Goal: Information Seeking & Learning: Learn about a topic

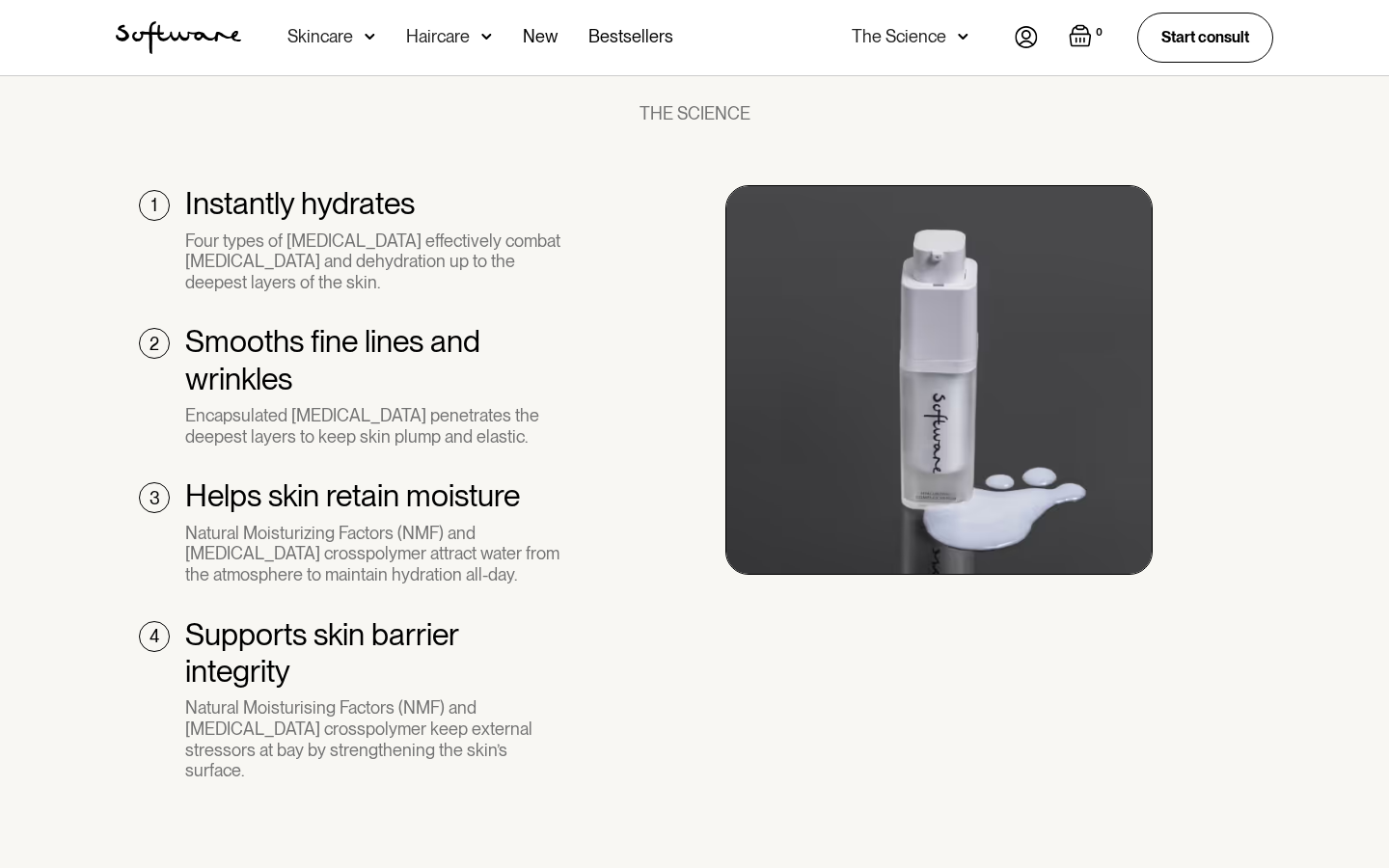
scroll to position [2206, 0]
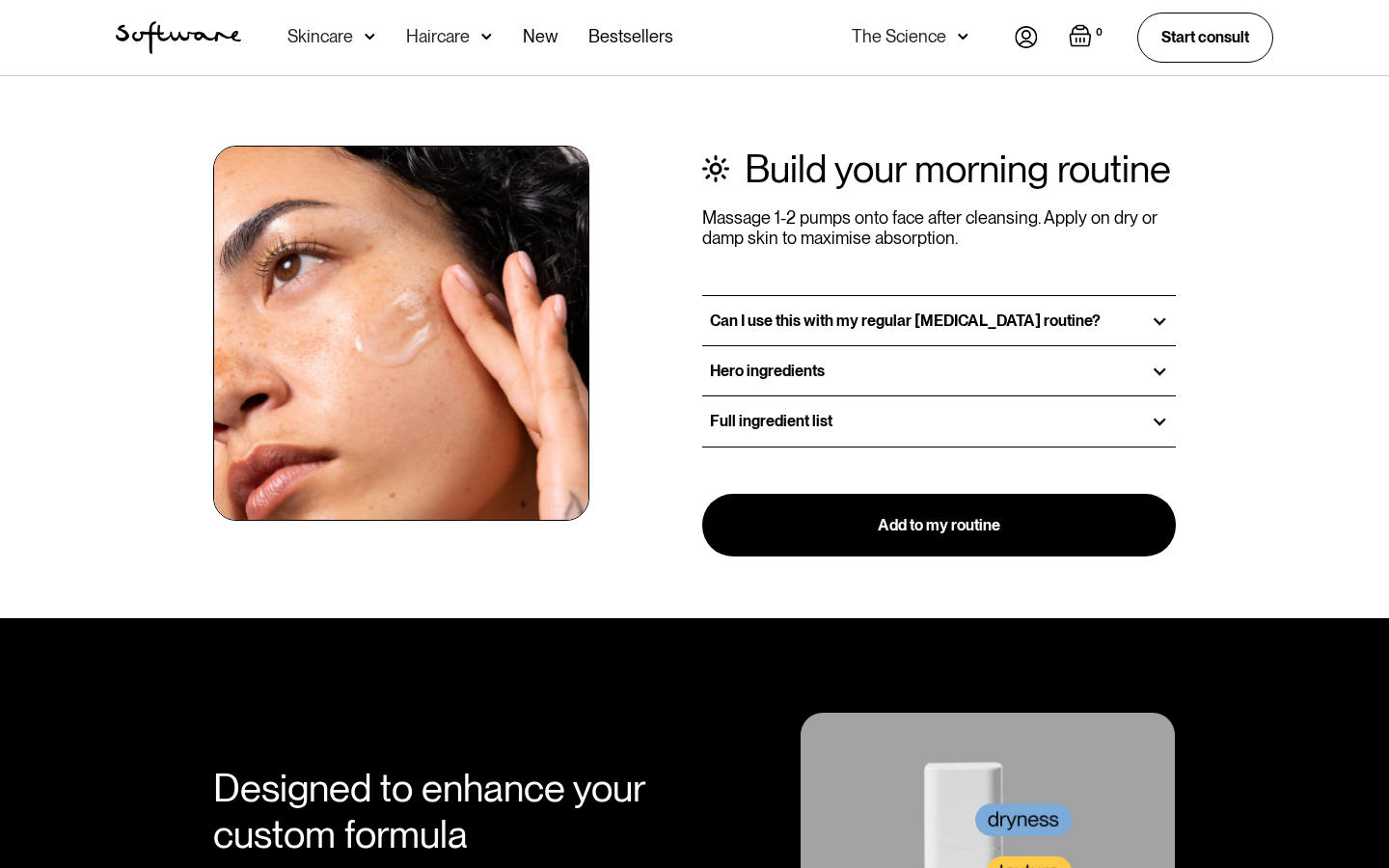
click at [980, 346] on div "Hero ingredients" at bounding box center [938, 370] width 474 height 49
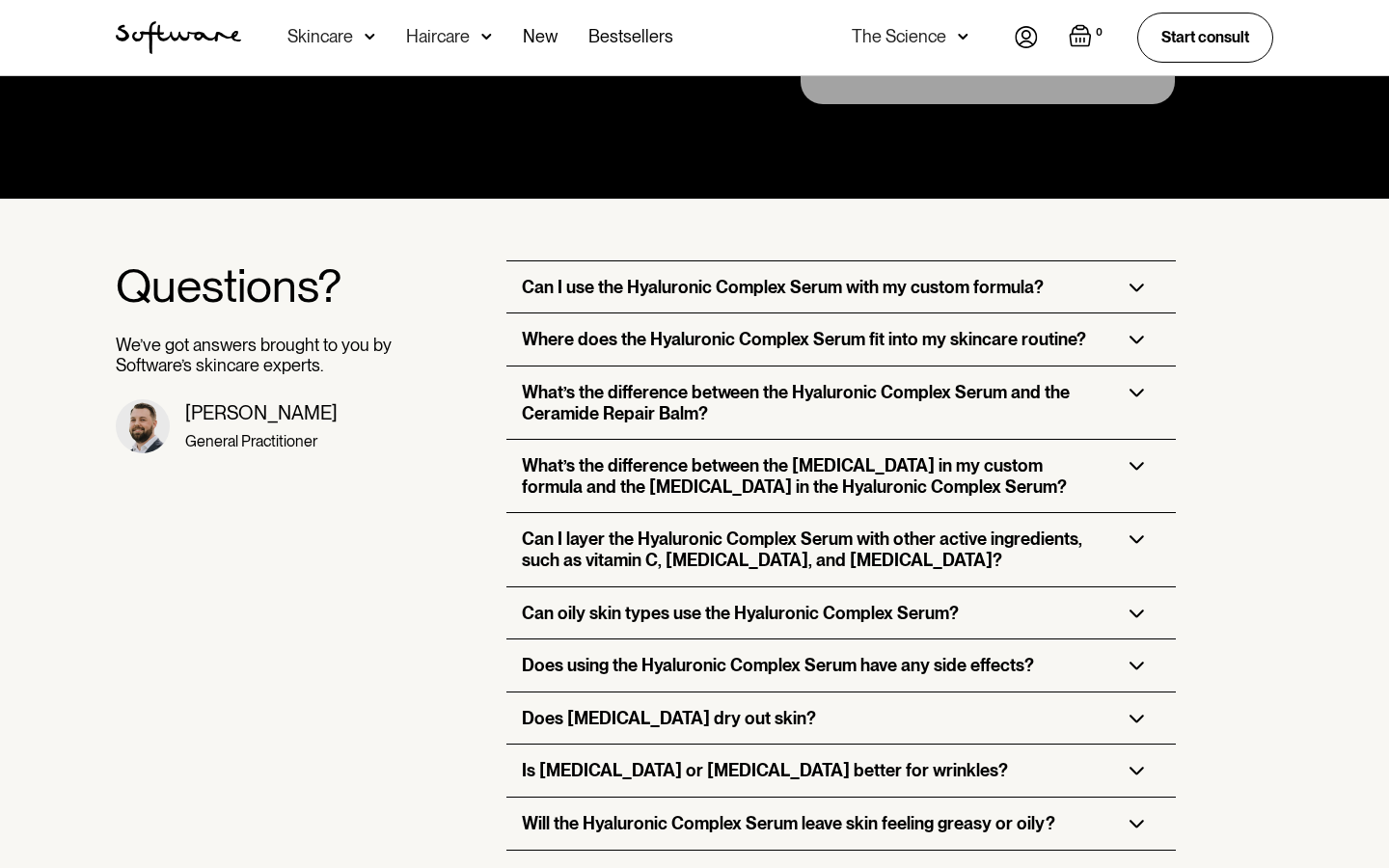
scroll to position [3695, 0]
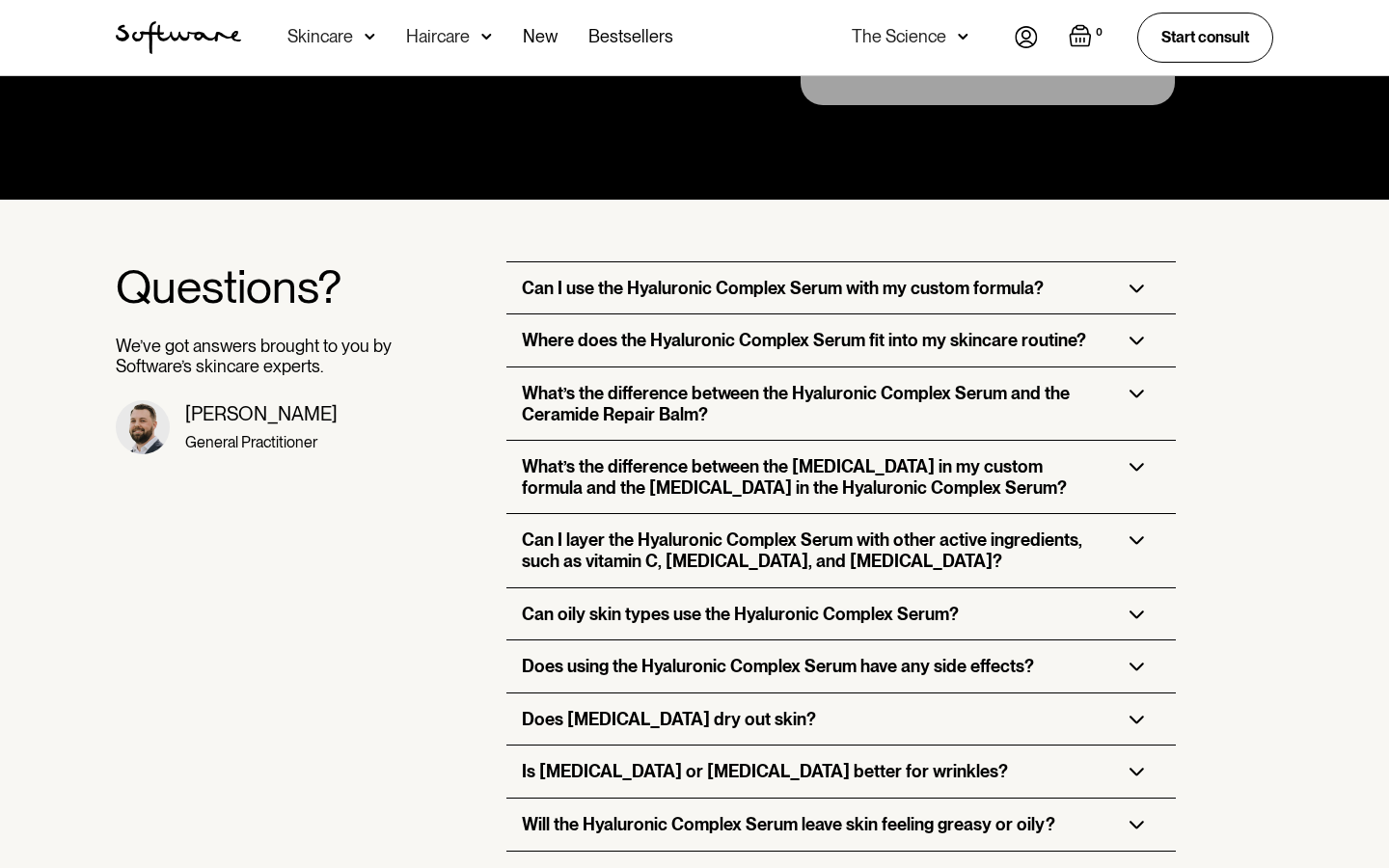
click at [1137, 262] on div "Can I use the Hyaluronic Complex Serum with my custom formula?" at bounding box center [841, 288] width 669 height 52
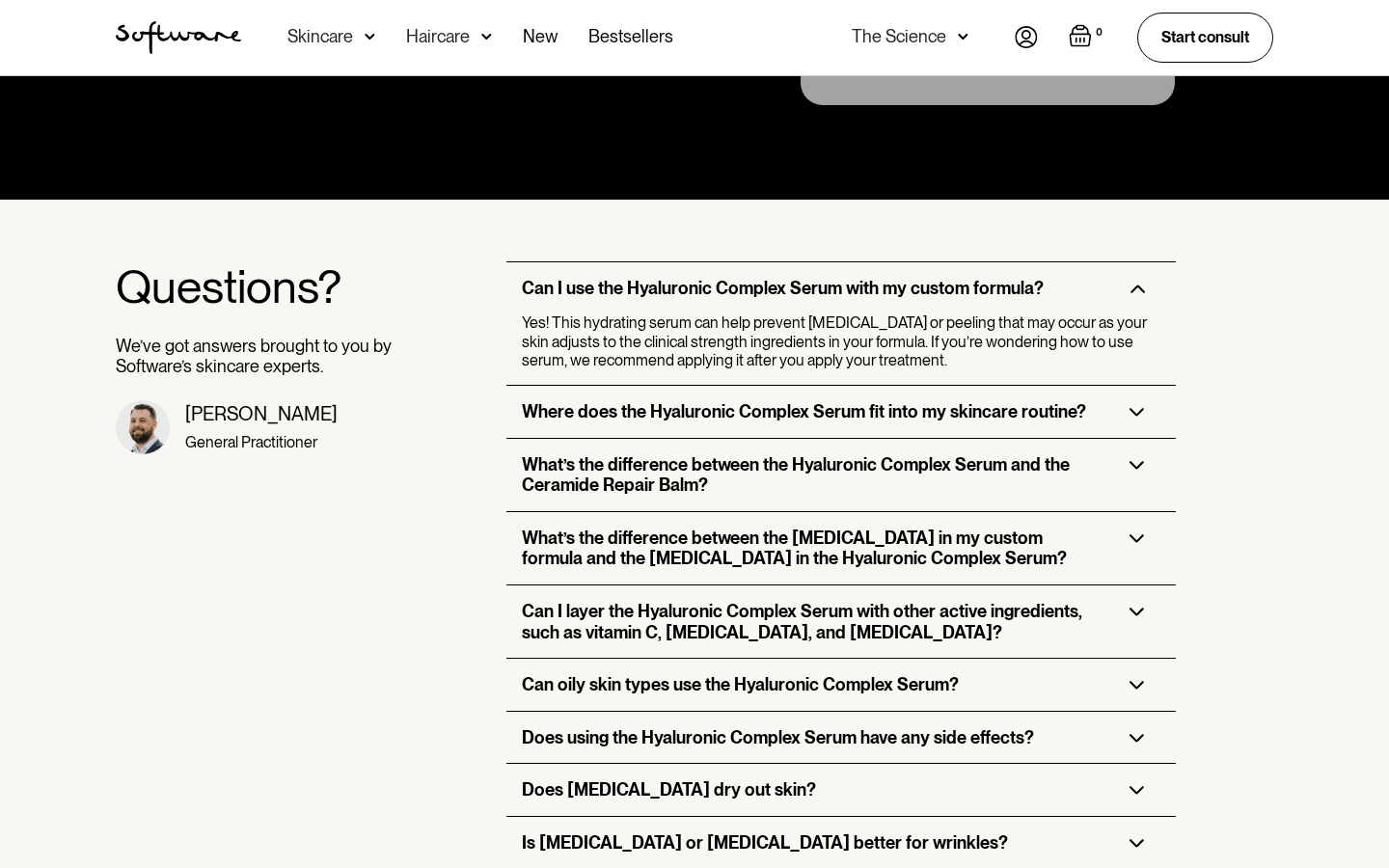
click at [1145, 386] on div "Where does the Hyaluronic Complex Serum fit into my skincare routine?" at bounding box center [841, 412] width 669 height 52
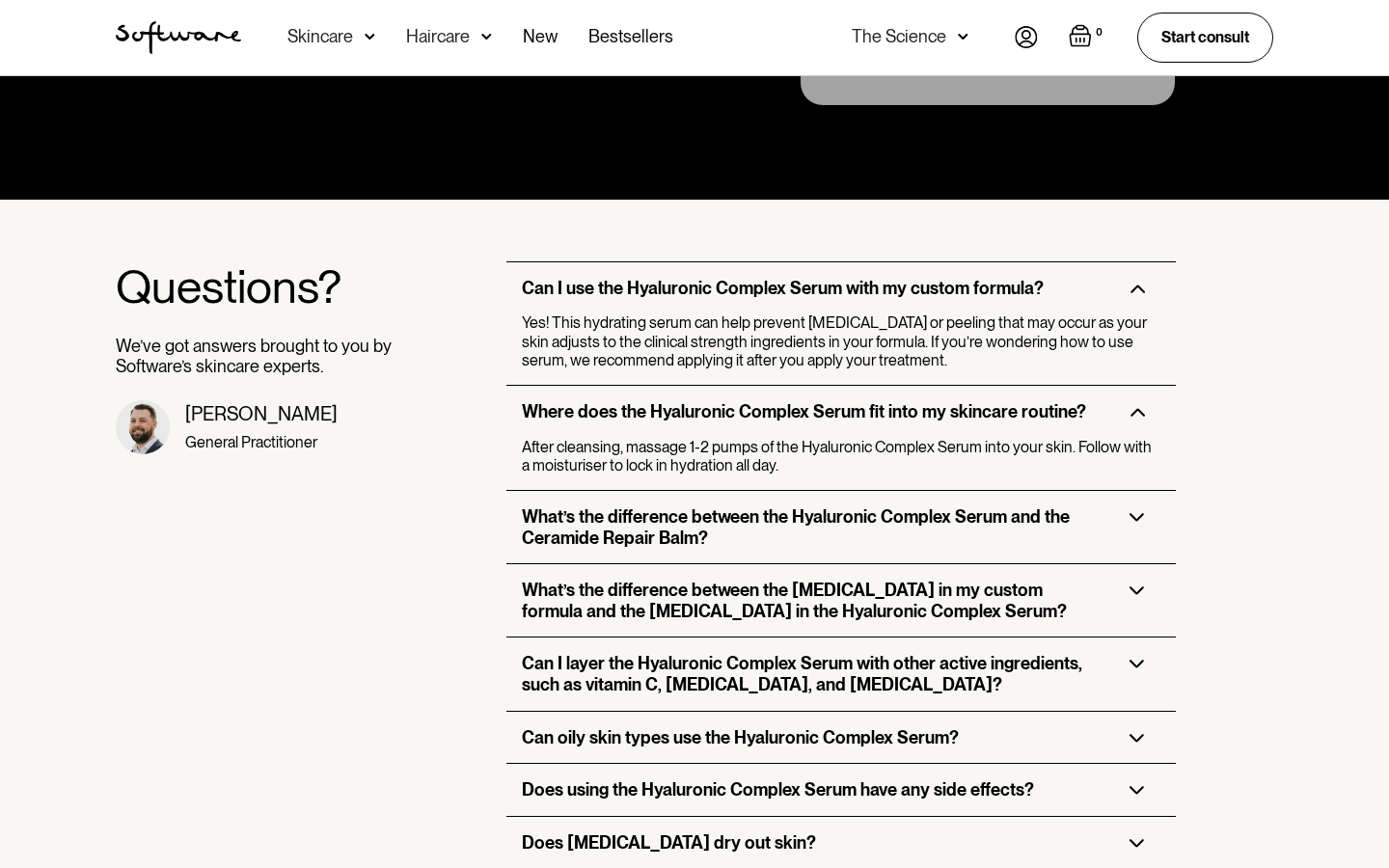
click at [1132, 491] on div "What’s the difference between the Hyaluronic Complex Serum and the Ceramide Rep…" at bounding box center [841, 527] width 669 height 73
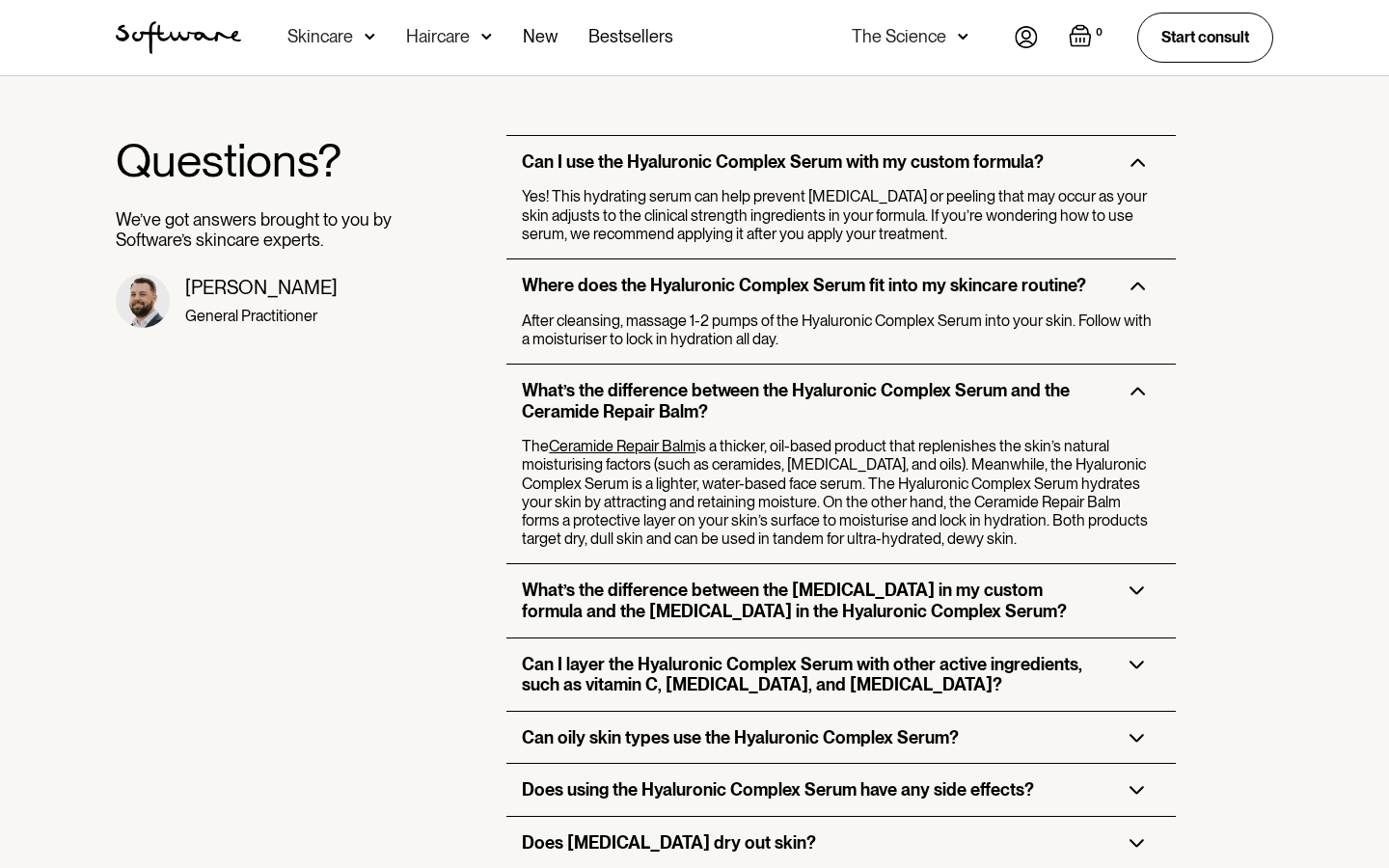
scroll to position [3830, 0]
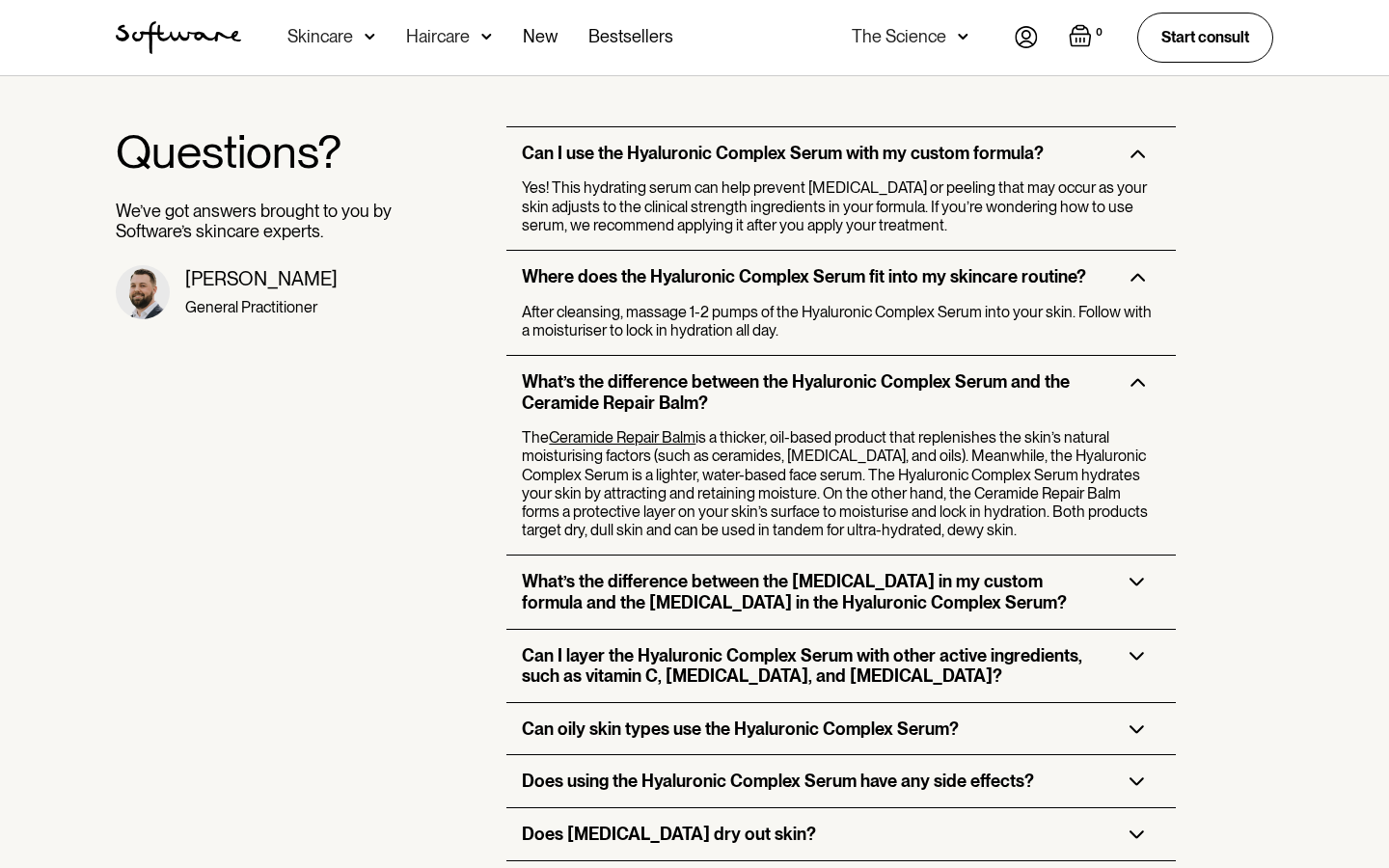
click at [1124, 555] on div "What’s the difference between the [MEDICAL_DATA] in my custom formula and the […" at bounding box center [841, 591] width 669 height 73
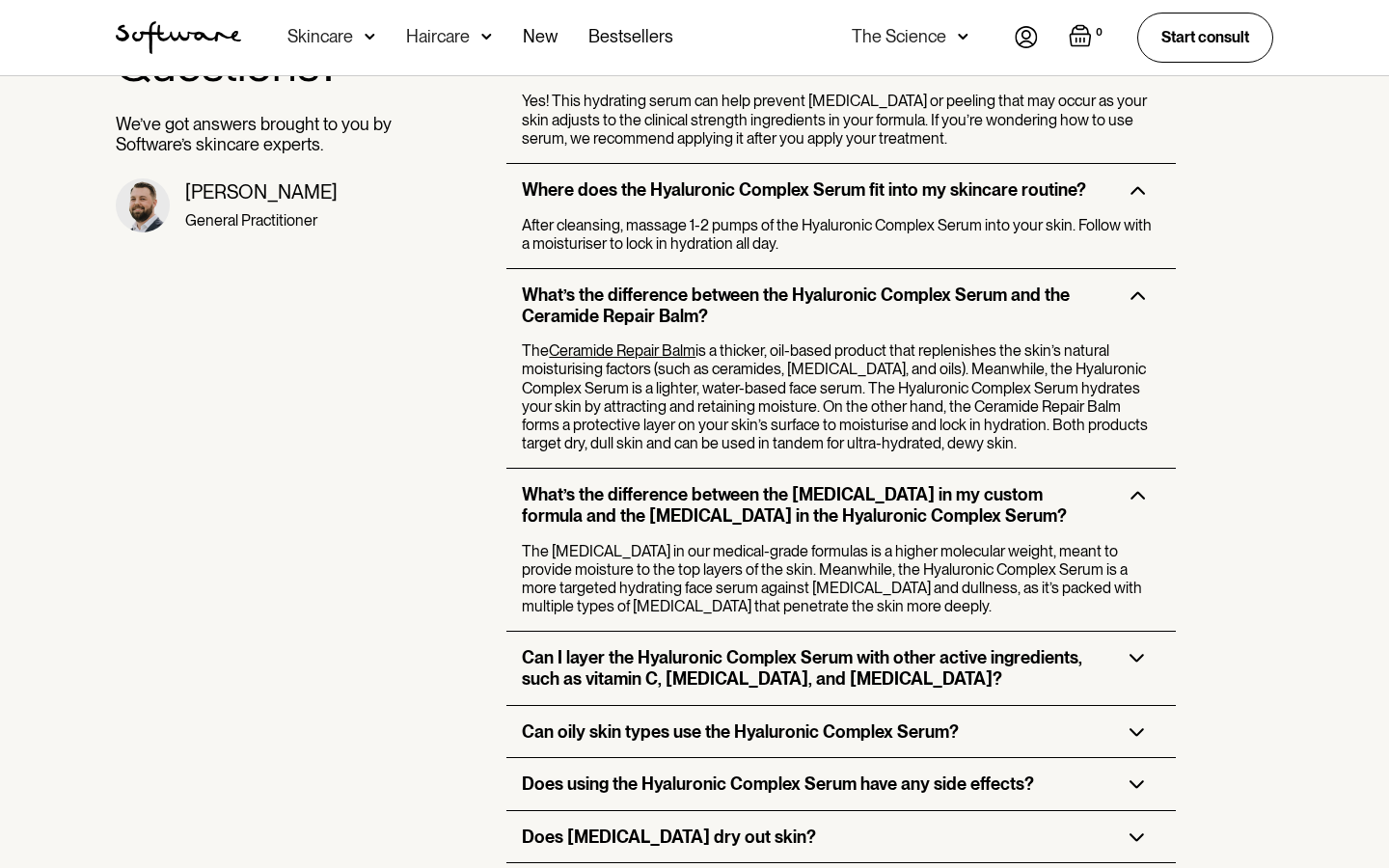
scroll to position [3956, 0]
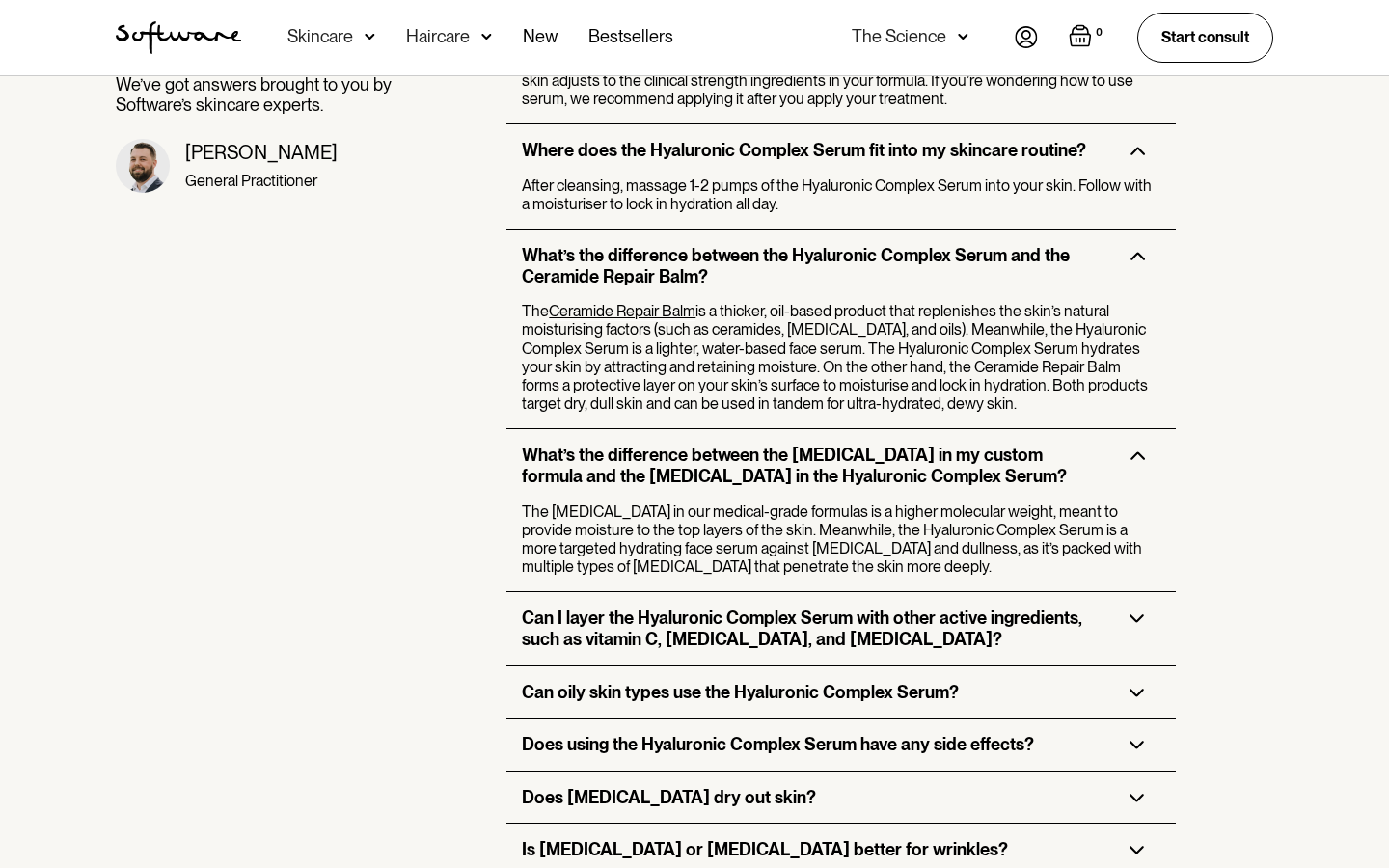
click at [1138, 592] on div "Can I layer the Hyaluronic Complex Serum with other active ingredients, such as…" at bounding box center [841, 628] width 669 height 73
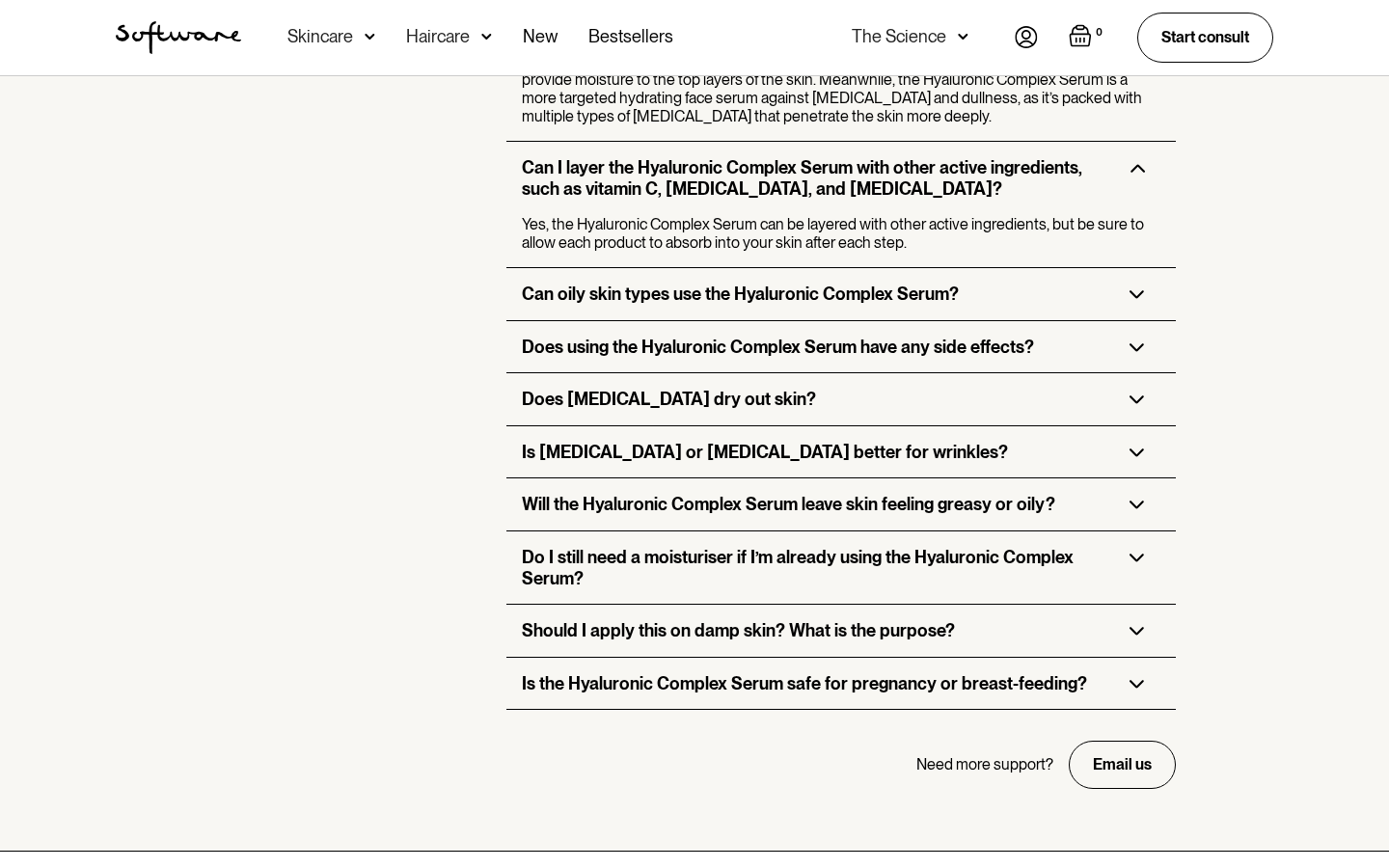
scroll to position [4410, 0]
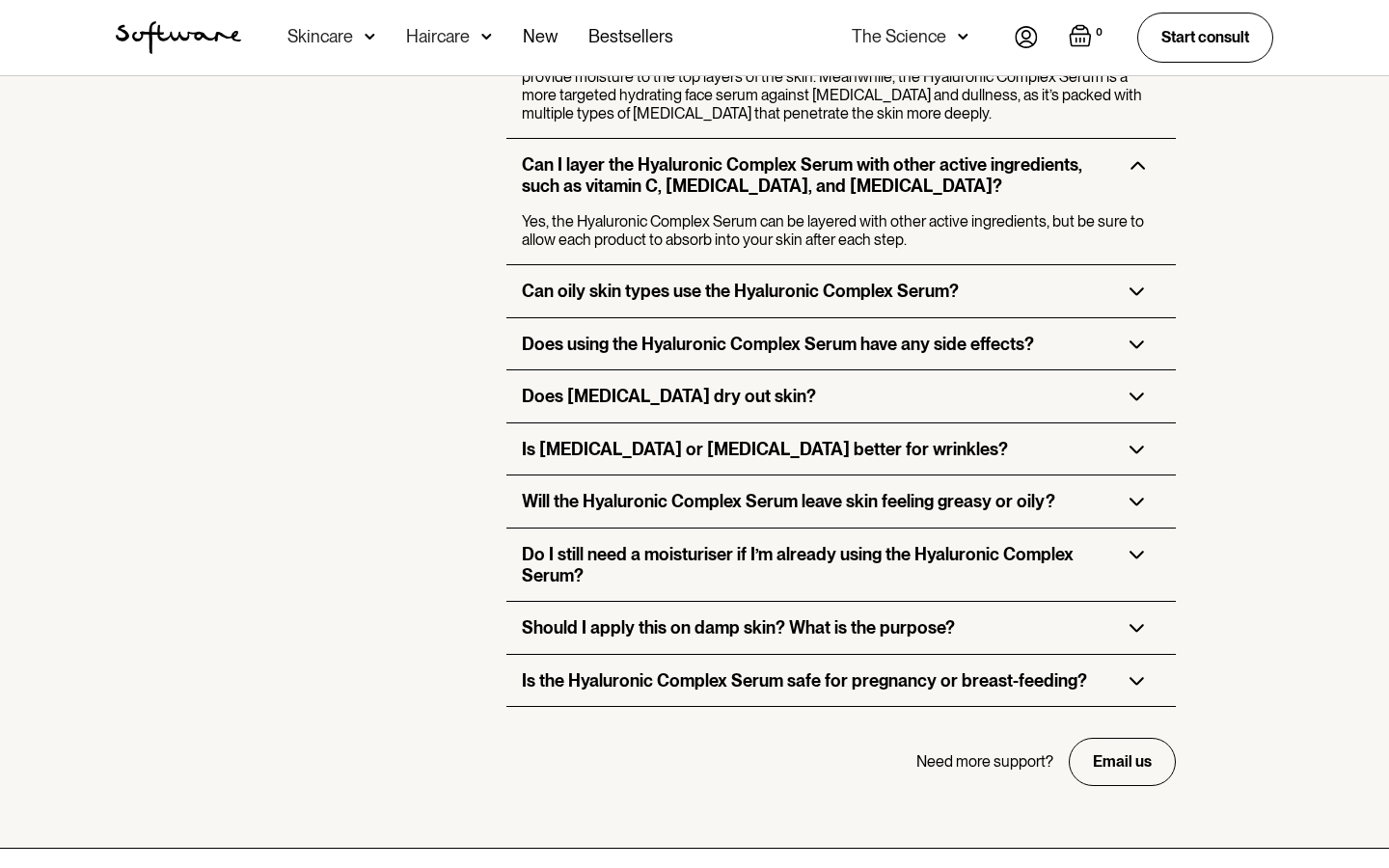
click at [1131, 655] on div "Is the Hyaluronic Complex Serum safe for pregnancy or breast-feeding?" at bounding box center [841, 681] width 669 height 52
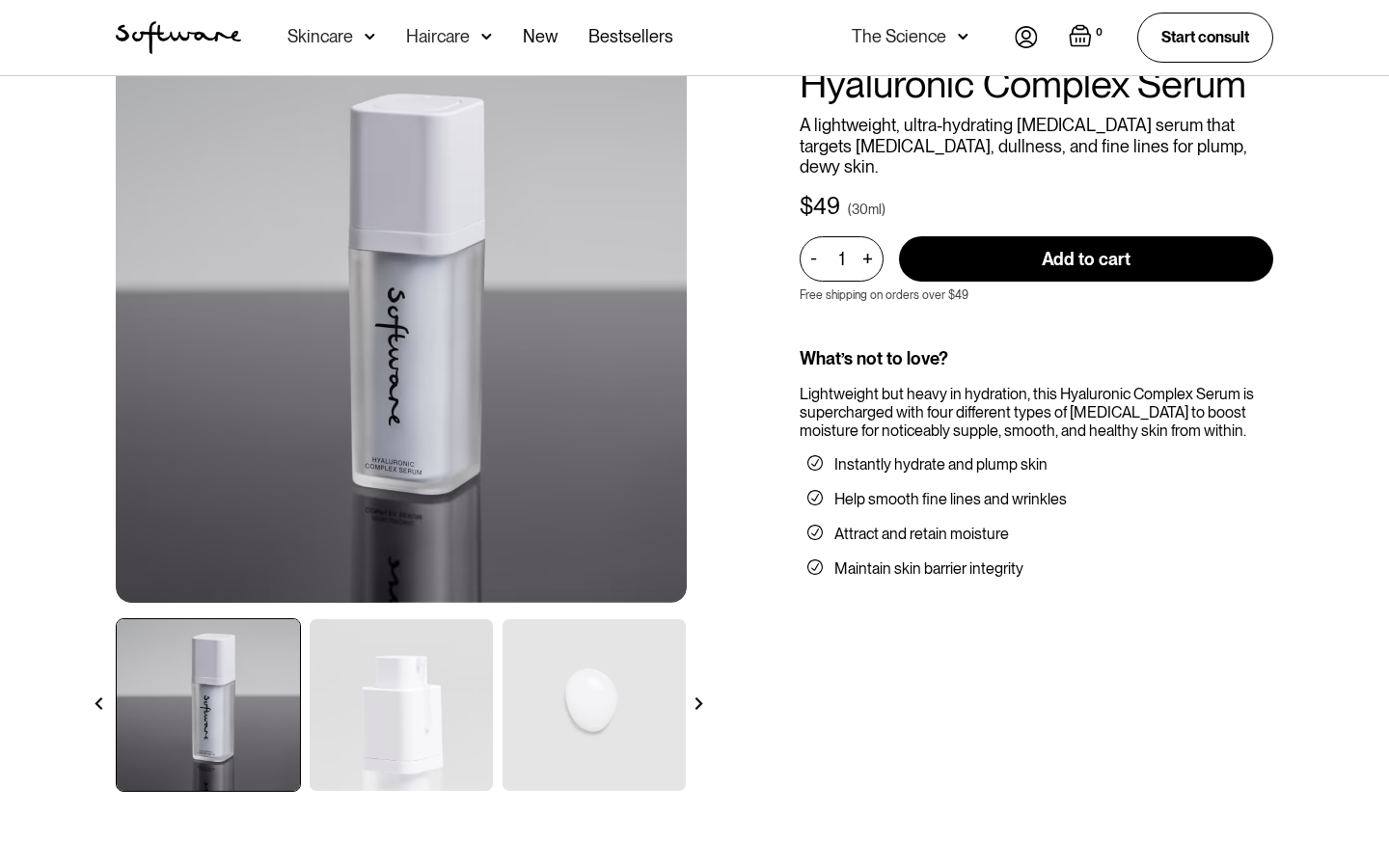
scroll to position [150, 0]
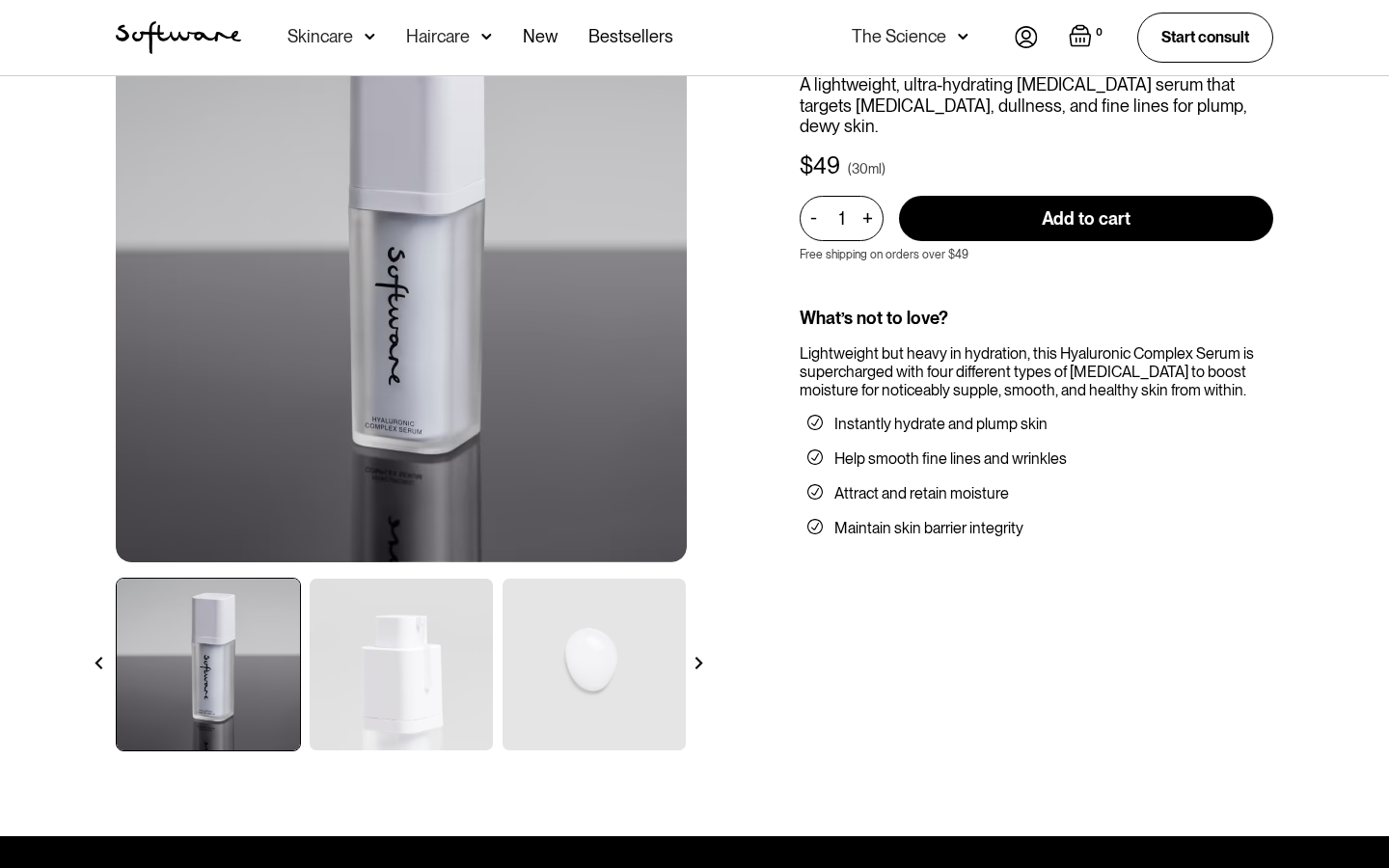
click at [440, 652] on img at bounding box center [402, 665] width 183 height 171
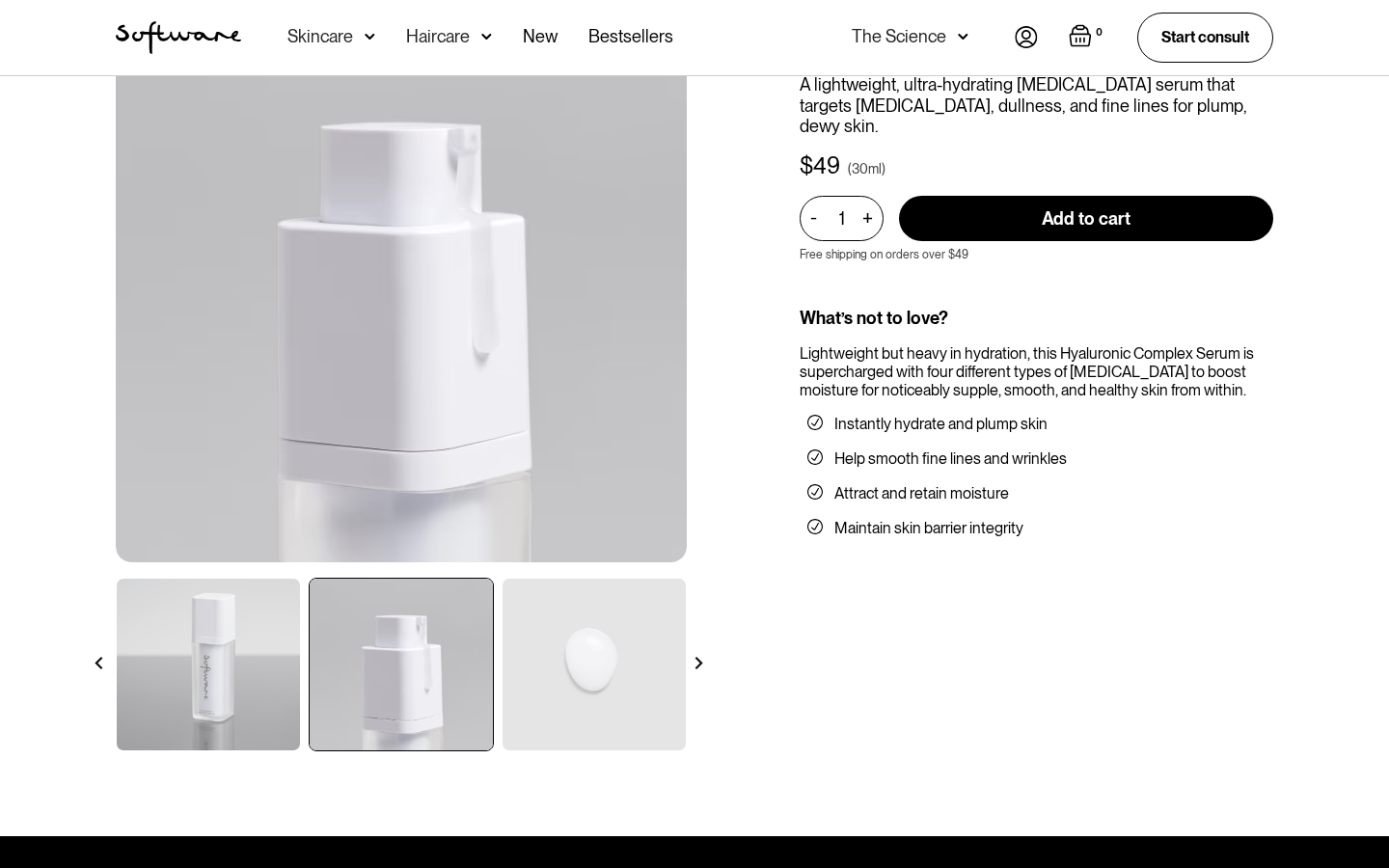
click at [566, 648] on img at bounding box center [594, 665] width 183 height 171
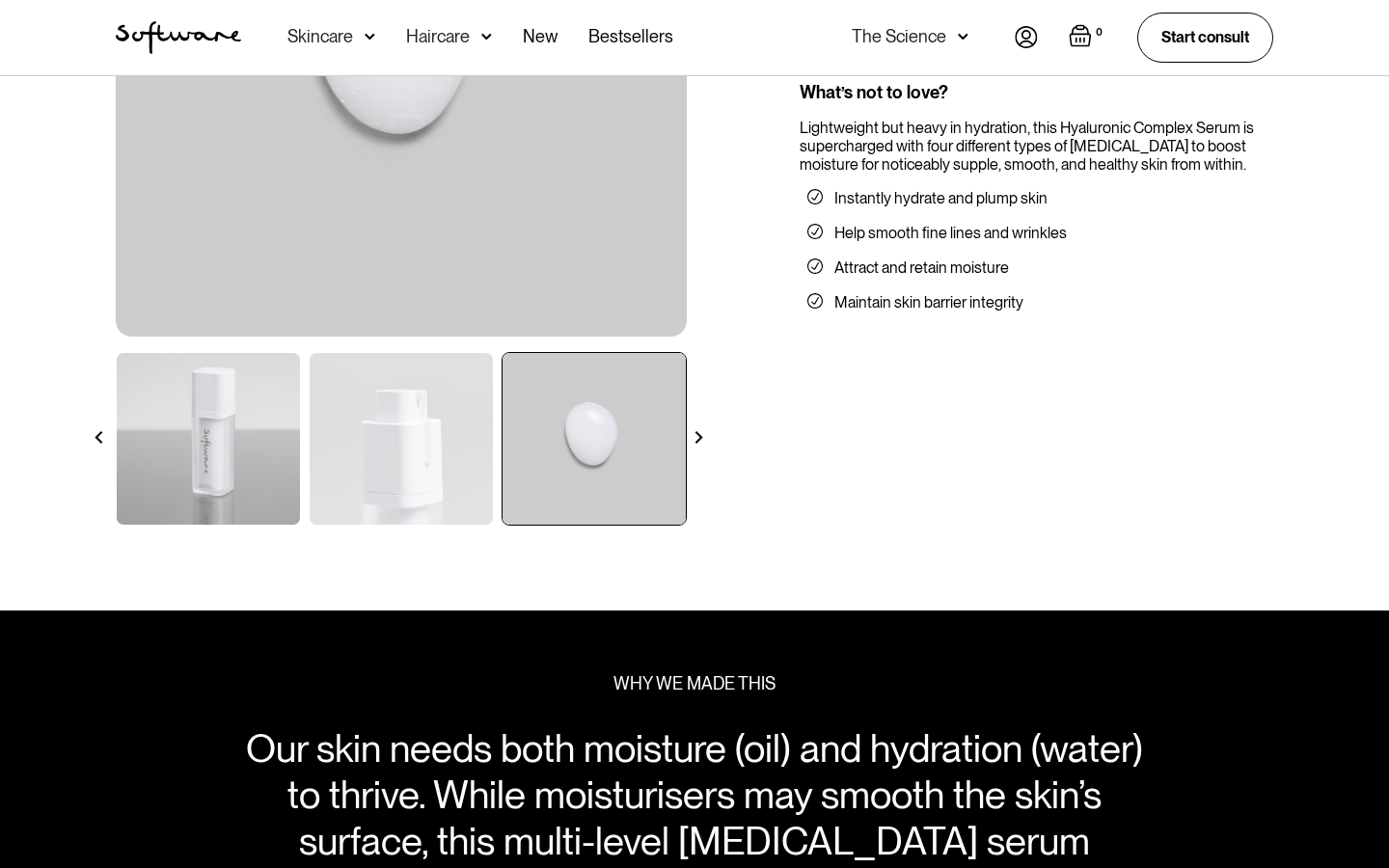
scroll to position [380, 0]
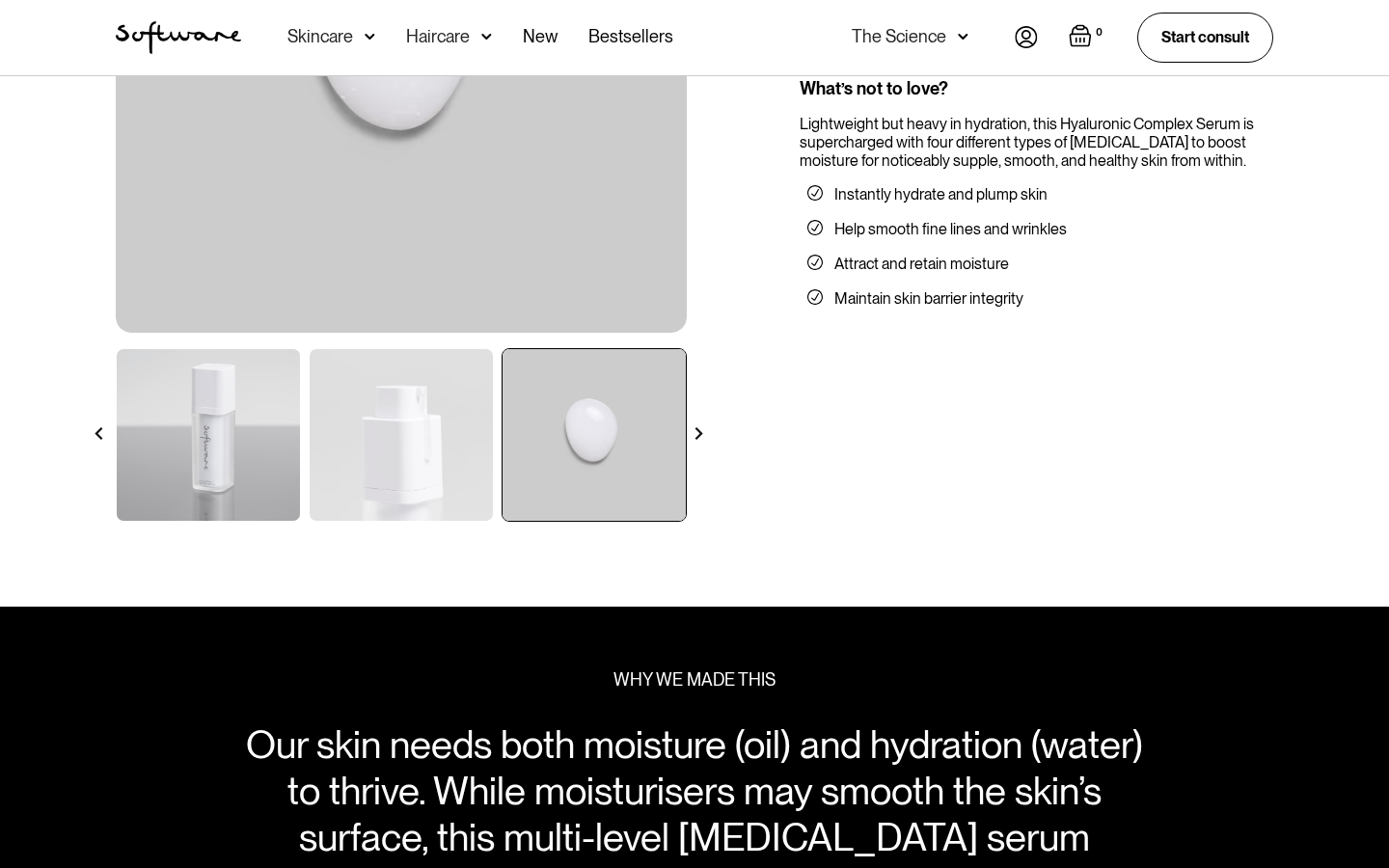
click at [699, 434] on img at bounding box center [699, 434] width 13 height 13
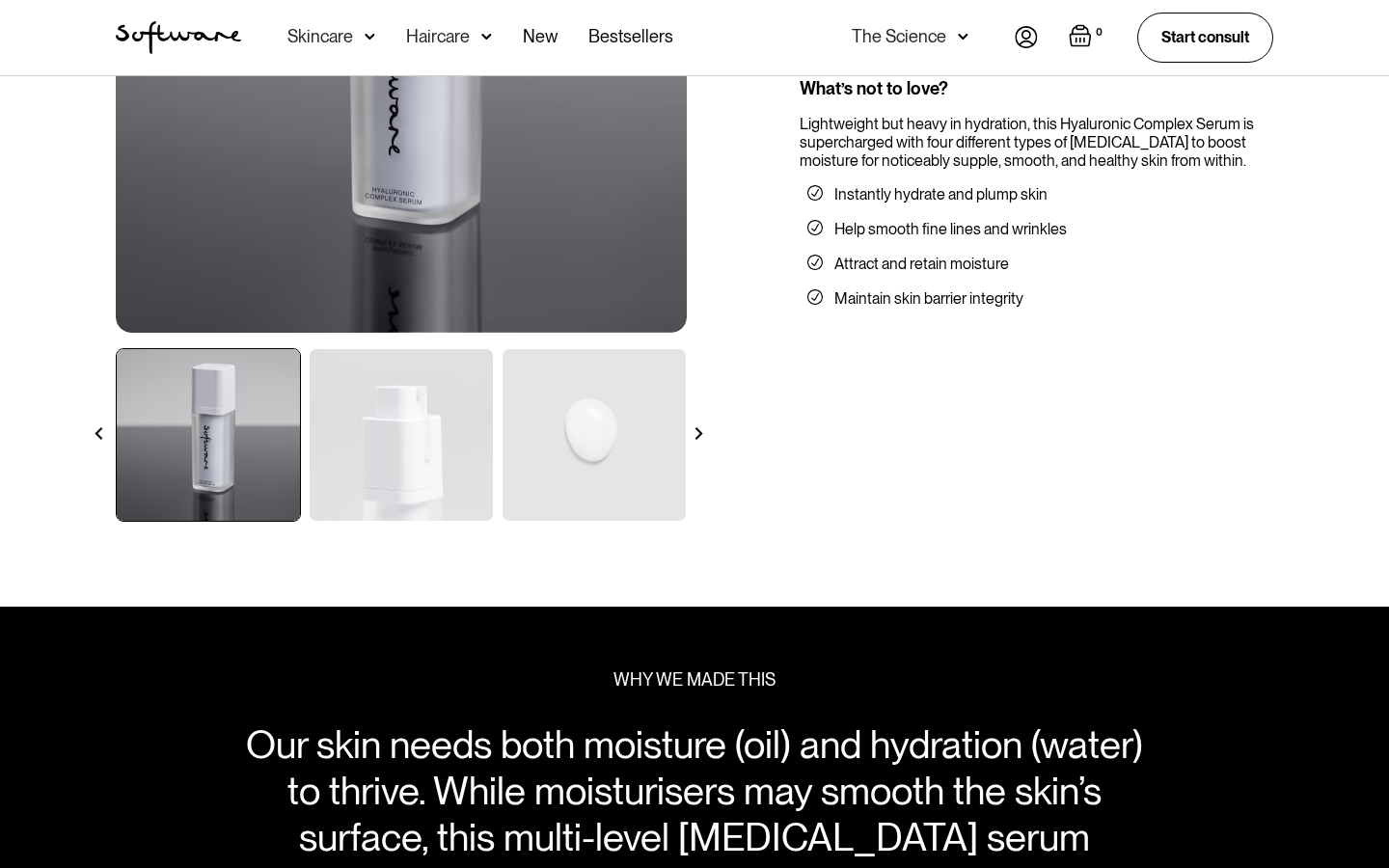
click at [699, 434] on img at bounding box center [699, 434] width 13 height 13
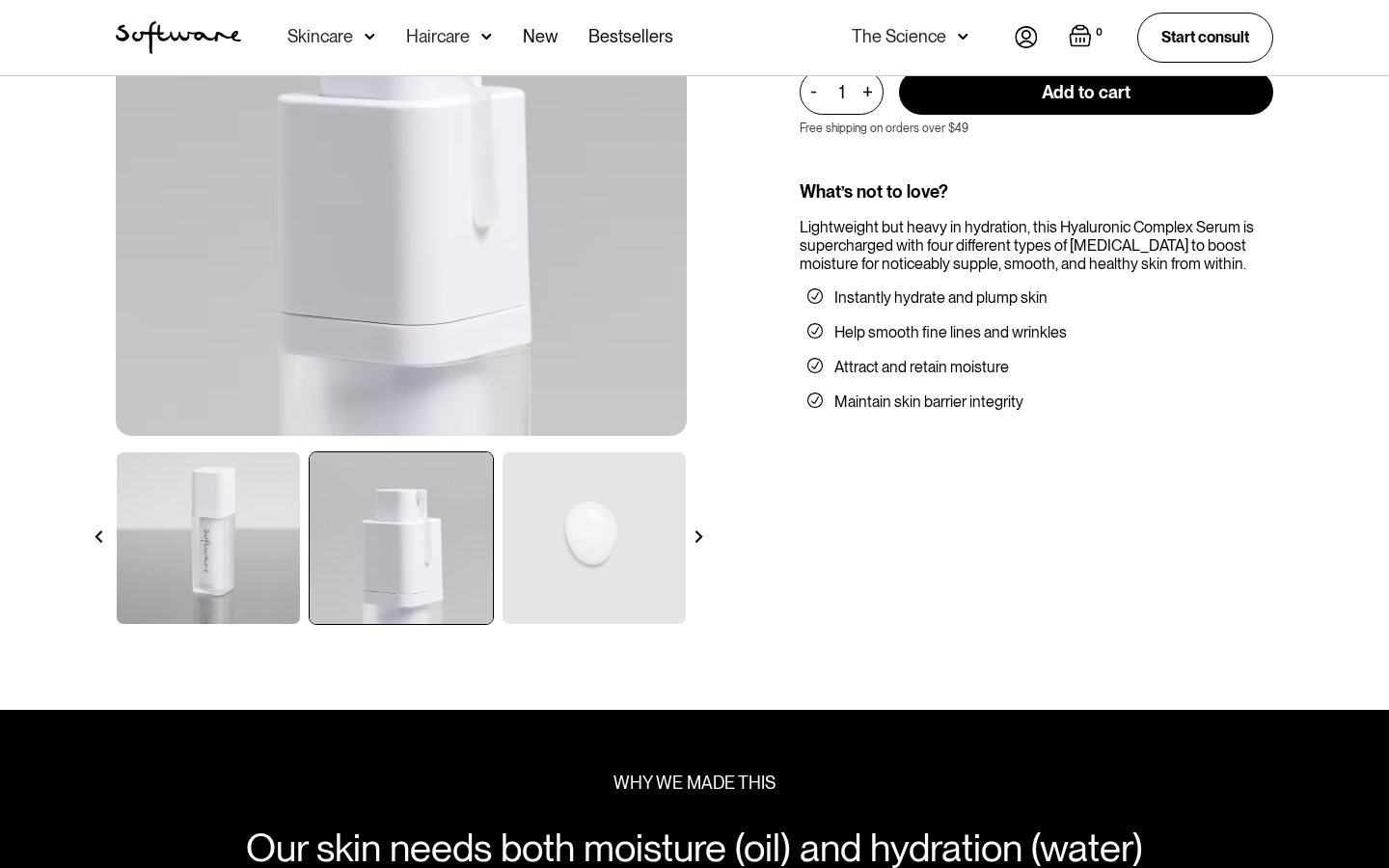
scroll to position [292, 0]
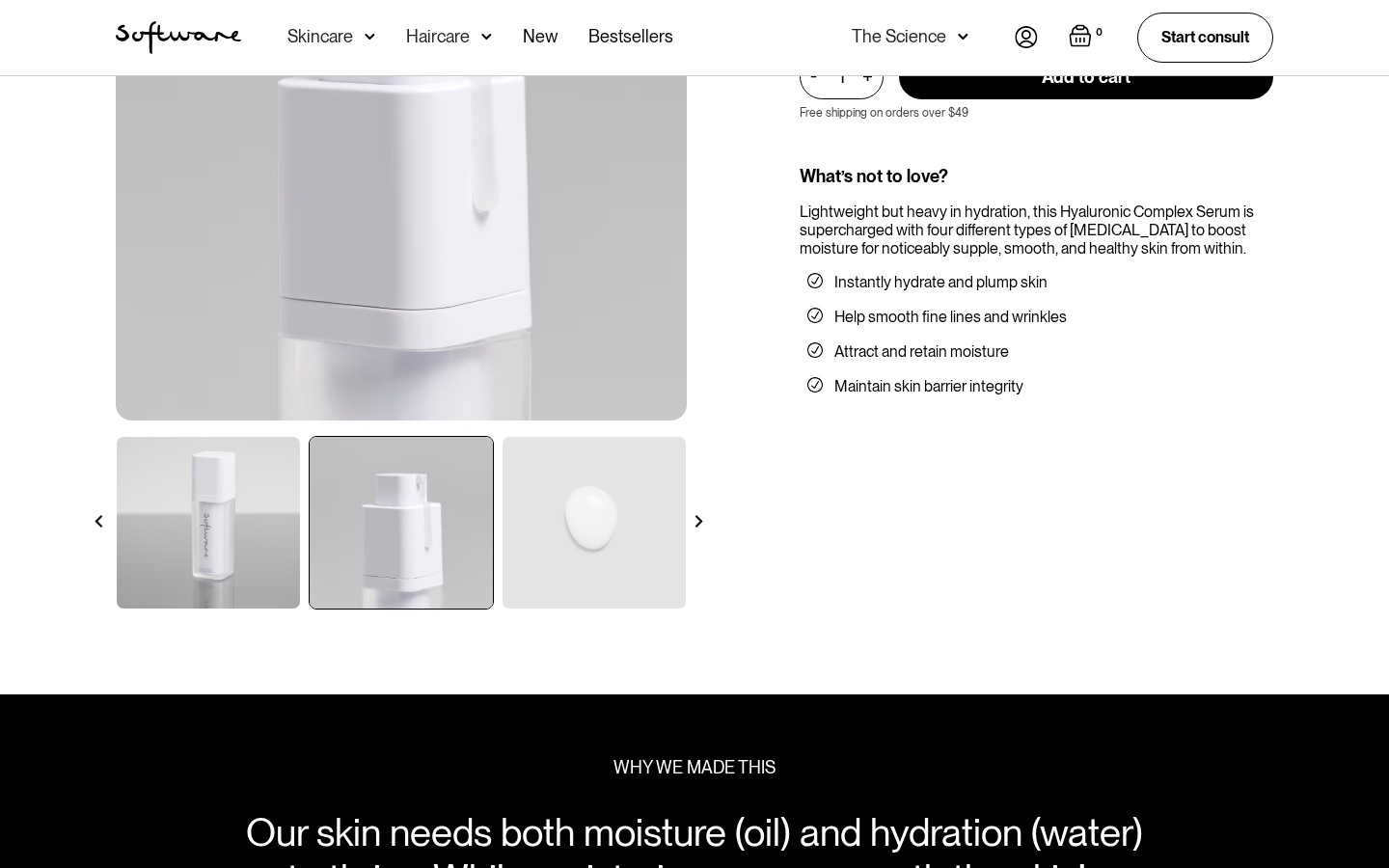
click at [700, 513] on div at bounding box center [699, 521] width 34 height 34
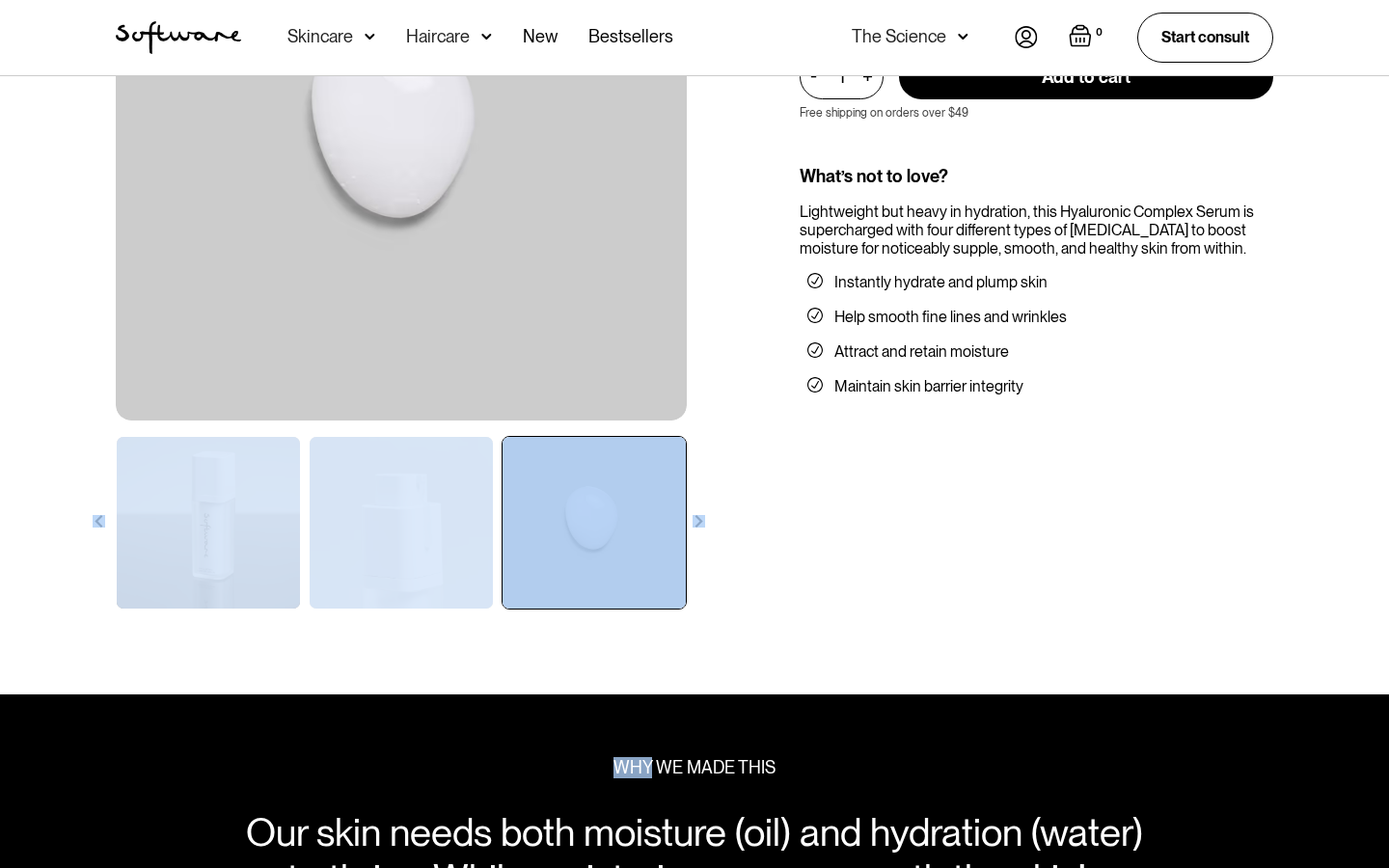
click at [700, 513] on div at bounding box center [699, 521] width 34 height 34
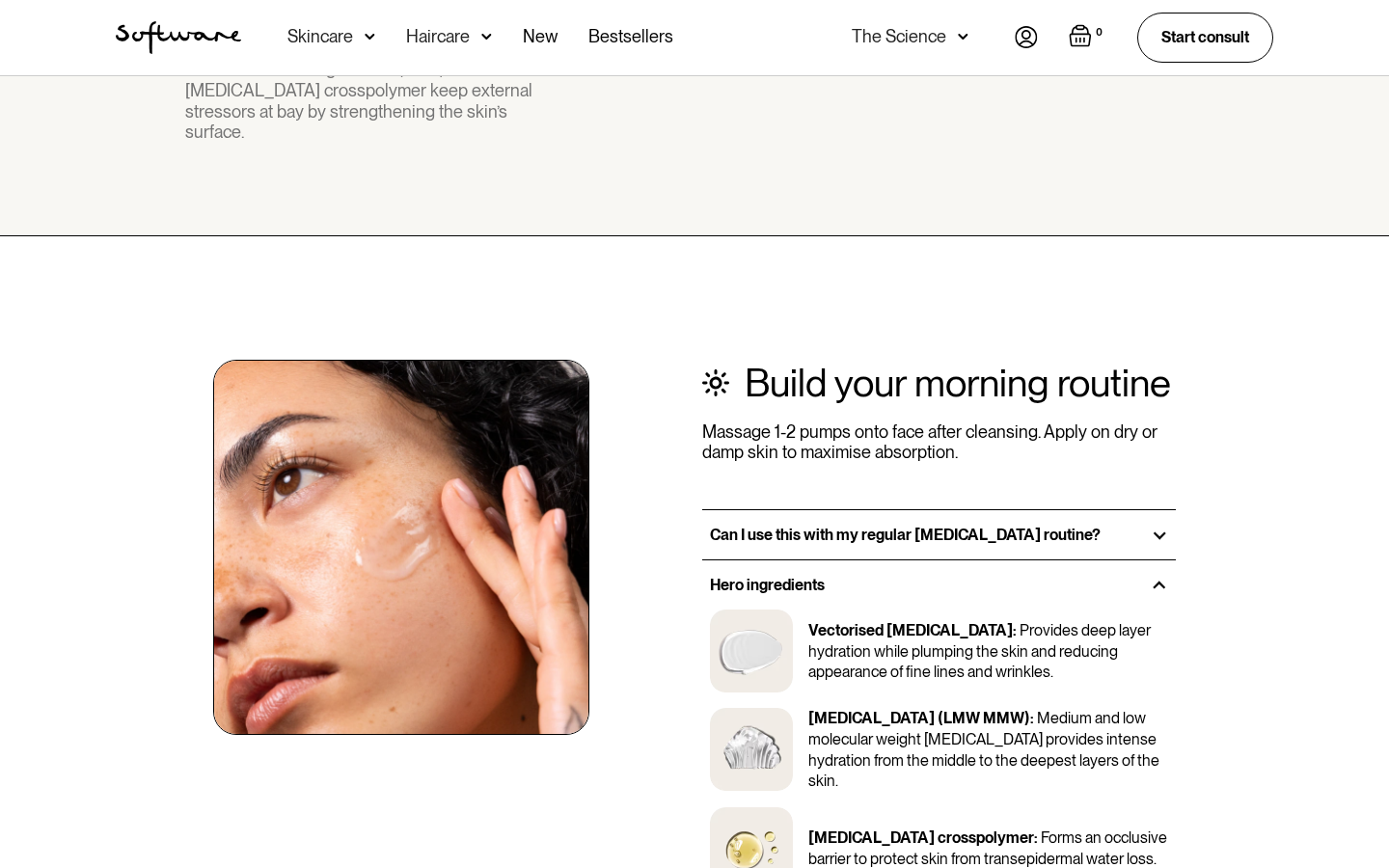
scroll to position [2056, 0]
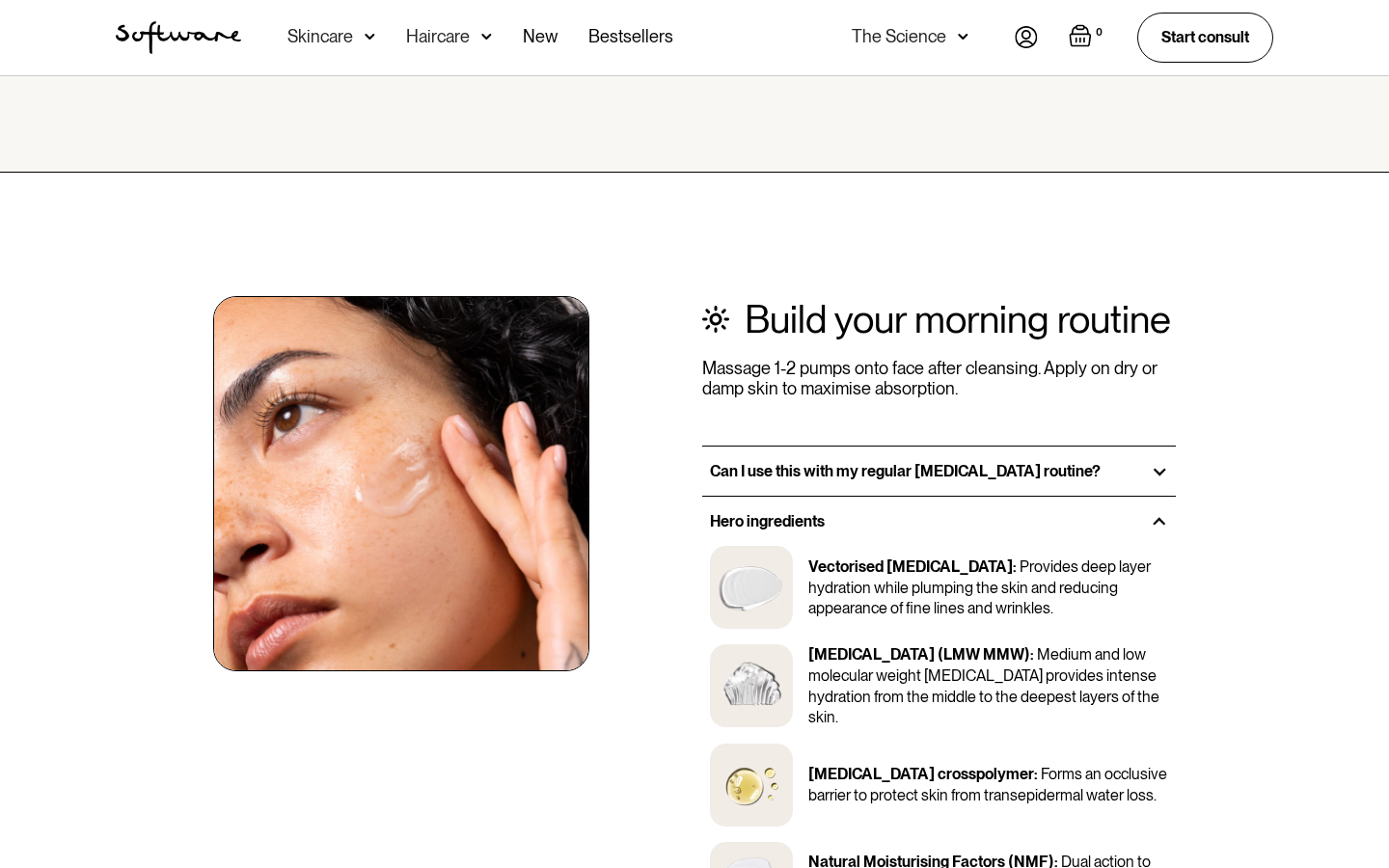
click at [1159, 462] on div at bounding box center [1159, 470] width 17 height 17
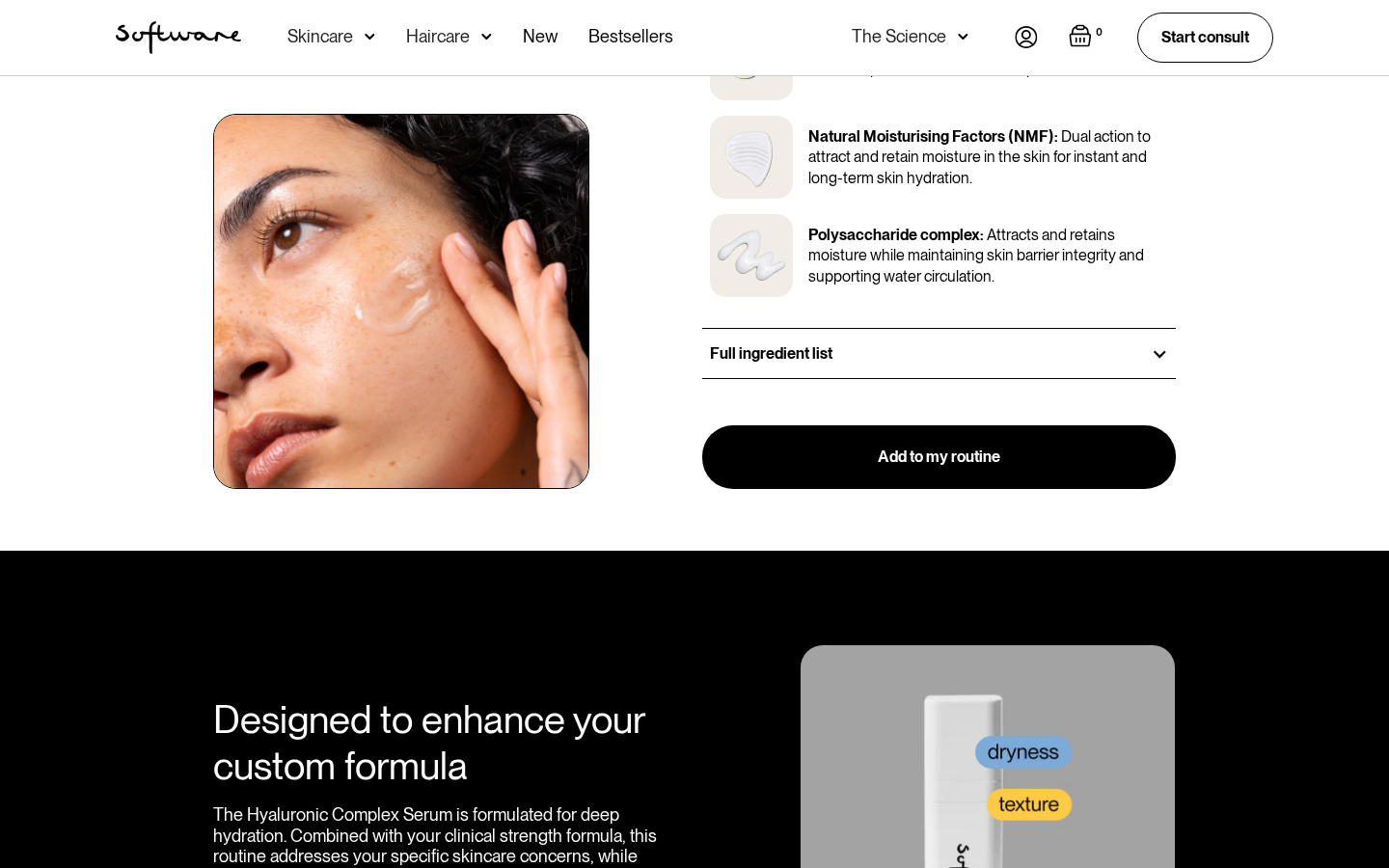
scroll to position [2773, 0]
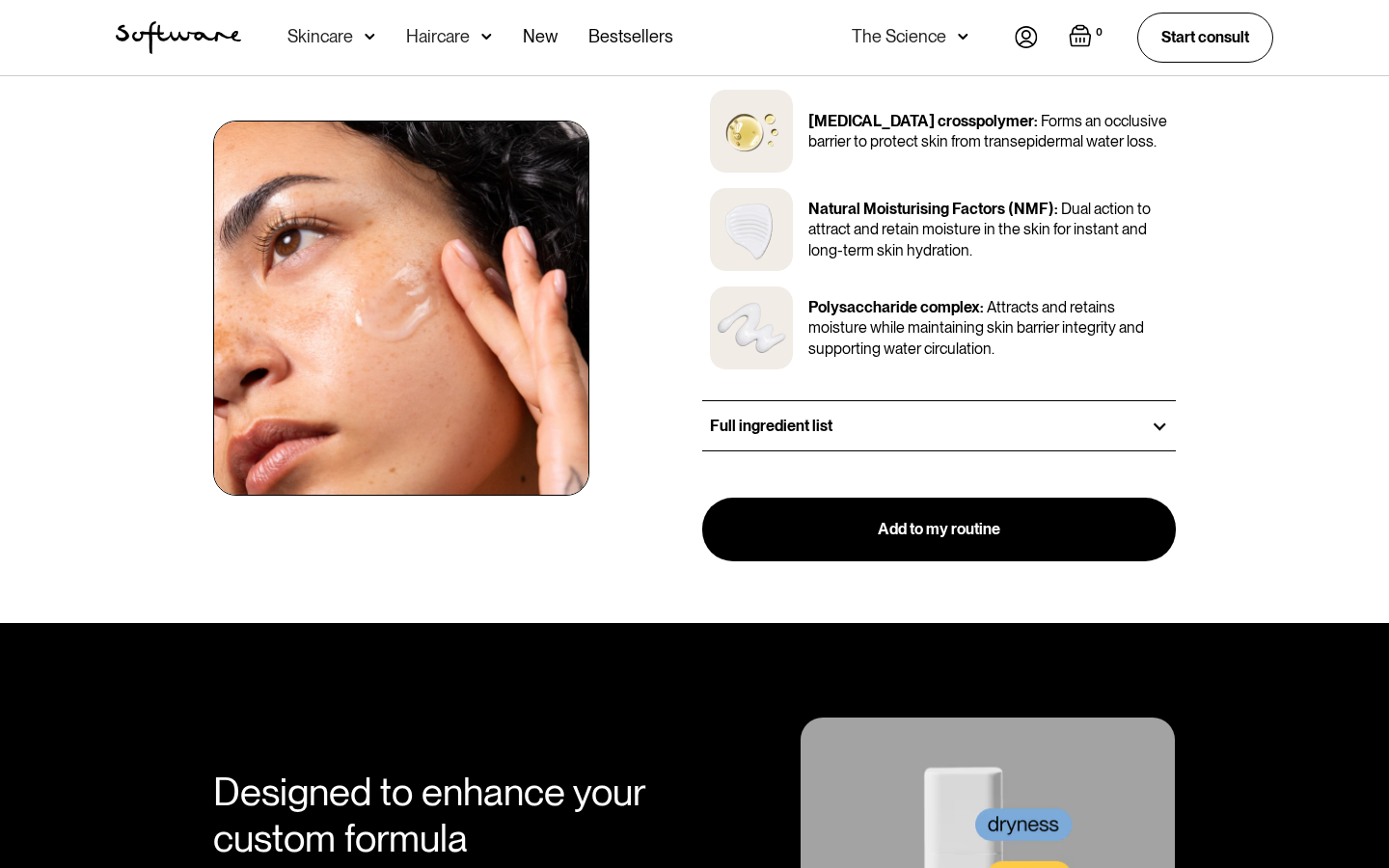
click at [1157, 418] on div at bounding box center [1159, 426] width 17 height 17
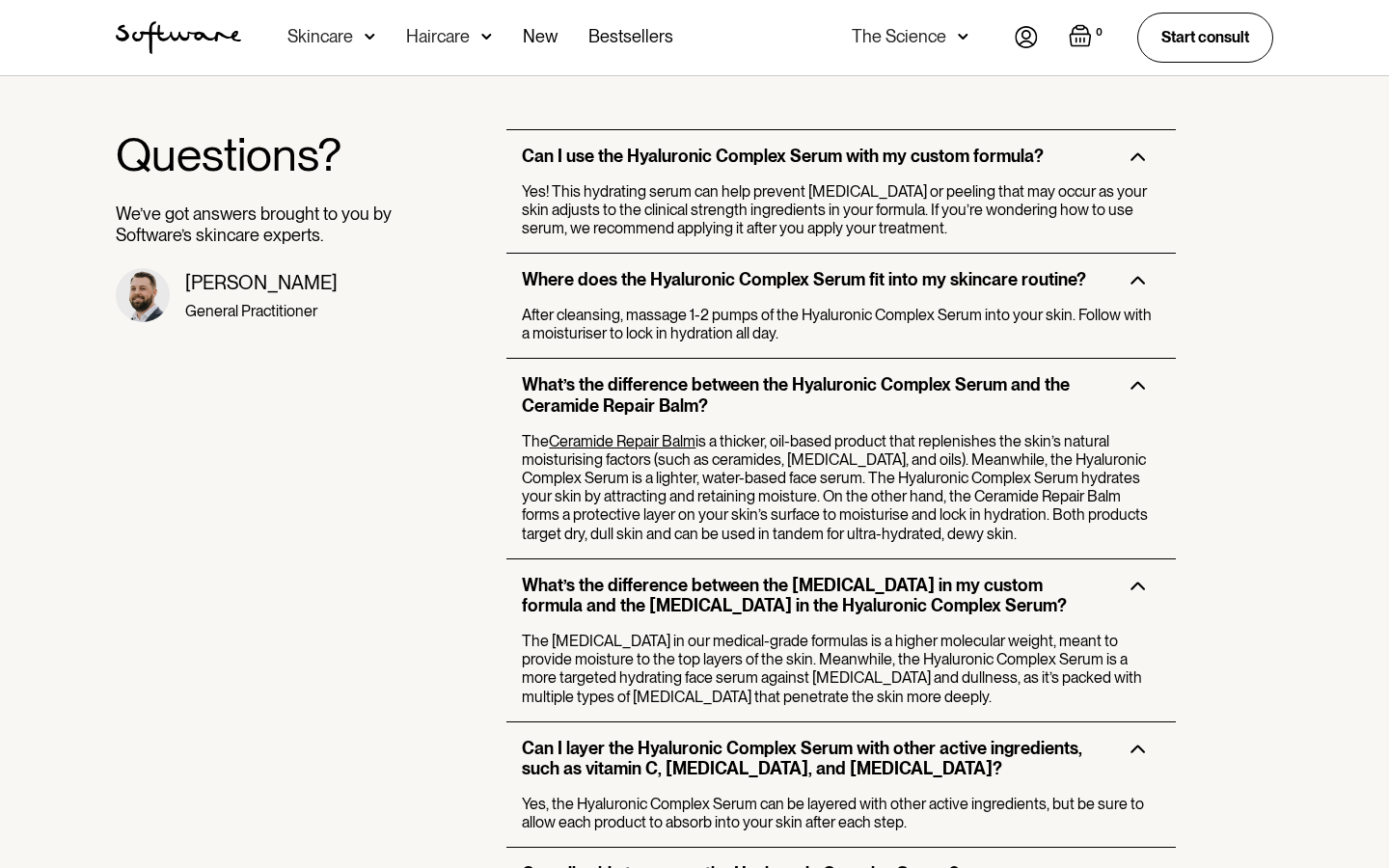
scroll to position [4208, 0]
drag, startPoint x: 1044, startPoint y: 544, endPoint x: 868, endPoint y: 542, distance: 176.0
click at [868, 631] on p "The [MEDICAL_DATA] in our medical-grade formulas is a higher molecular weight, …" at bounding box center [841, 668] width 638 height 75
copy p "Hyaluronic Complex Serum"
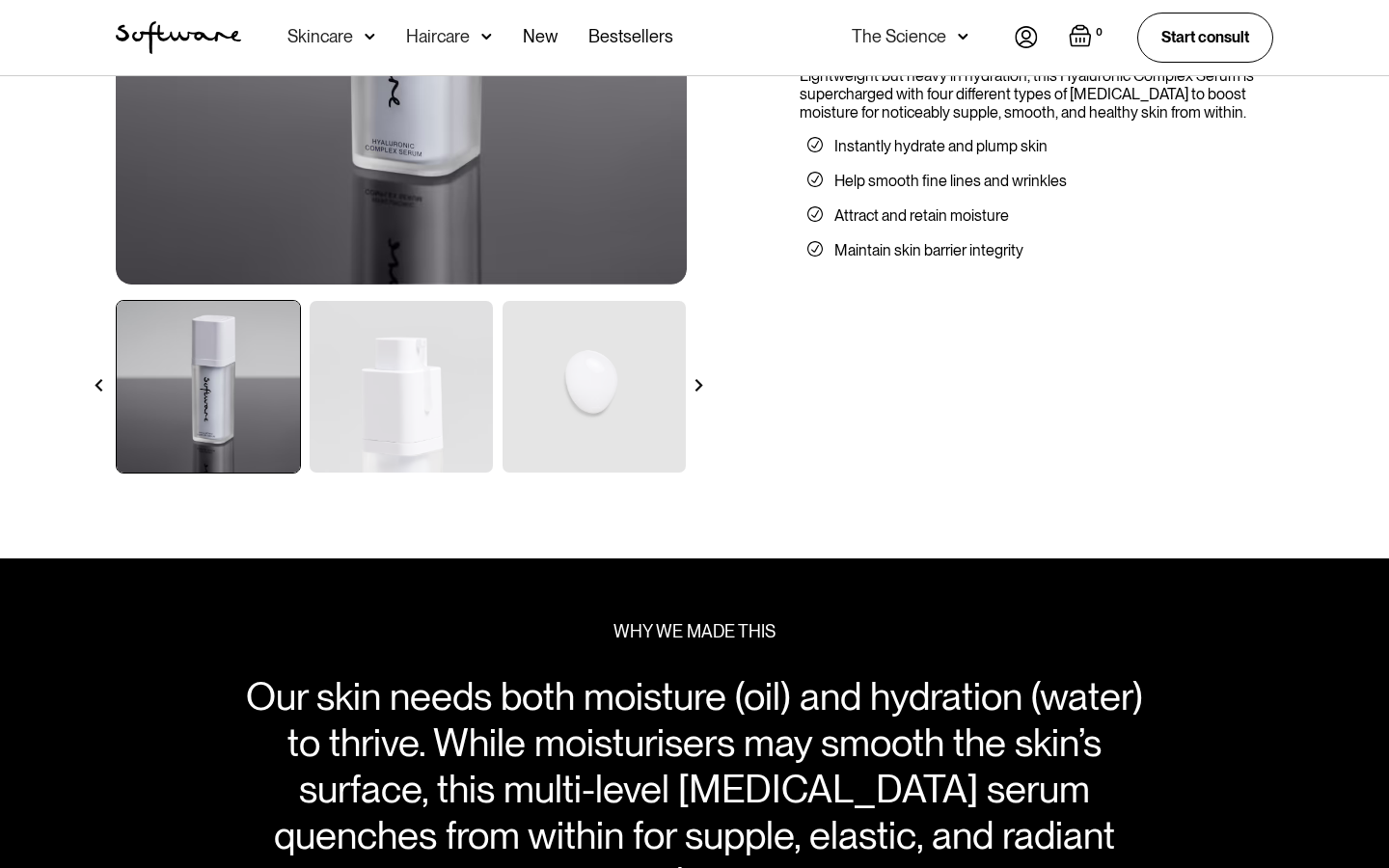
scroll to position [207, 0]
